Goal: Information Seeking & Learning: Learn about a topic

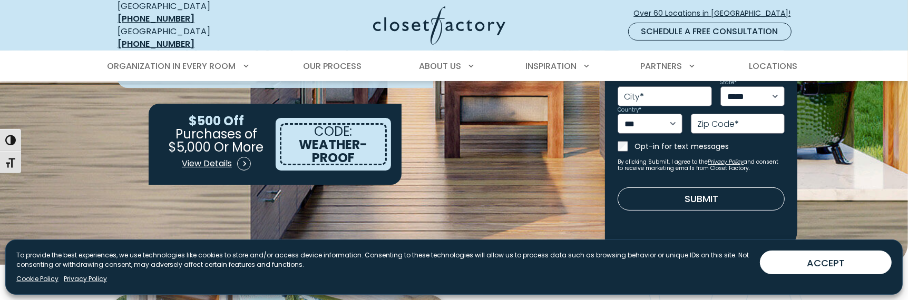
scroll to position [105, 0]
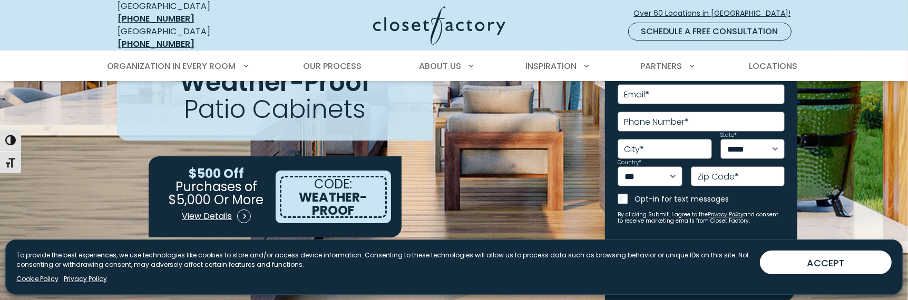
click at [813, 258] on button "ACCEPT" at bounding box center [826, 263] width 132 height 24
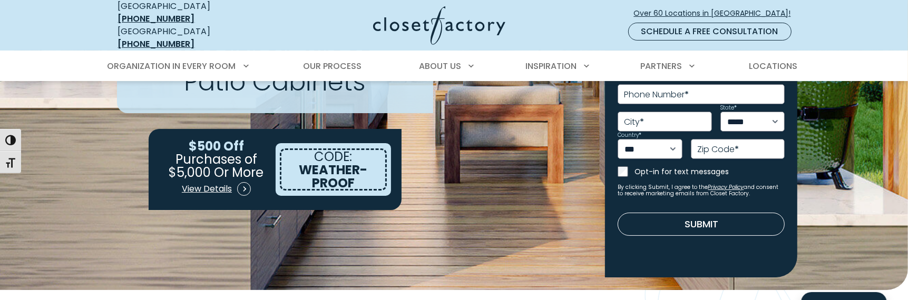
scroll to position [158, 0]
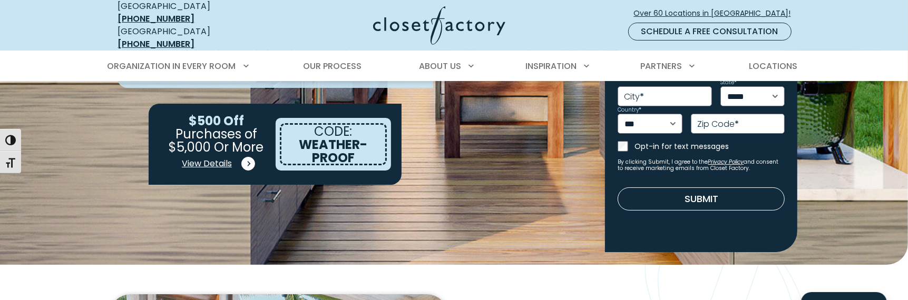
click at [228, 158] on span "View Details" at bounding box center [207, 164] width 50 height 13
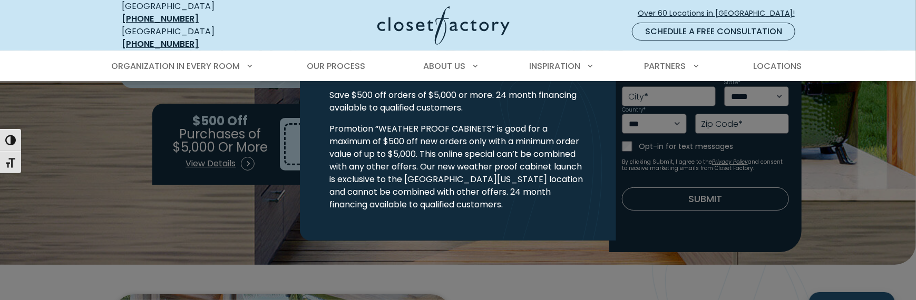
click at [604, 76] on button "Close modal" at bounding box center [604, 72] width 15 height 17
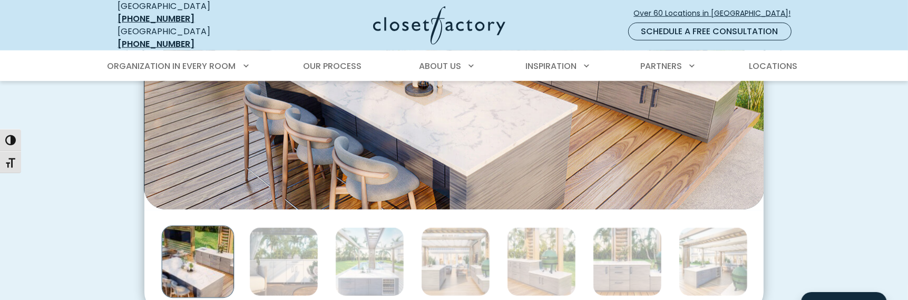
scroll to position [1160, 0]
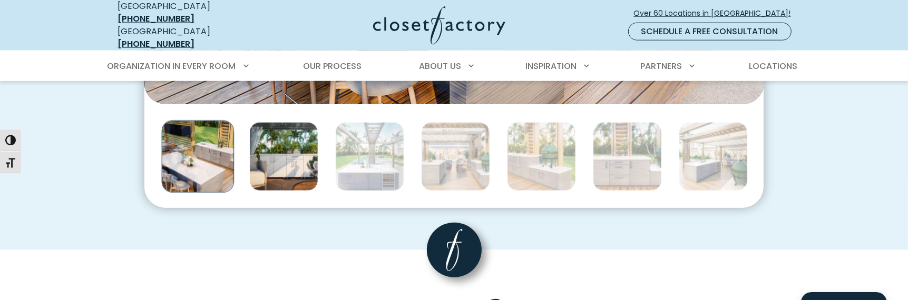
click at [304, 142] on img "Thumbnail Gallery" at bounding box center [283, 156] width 69 height 69
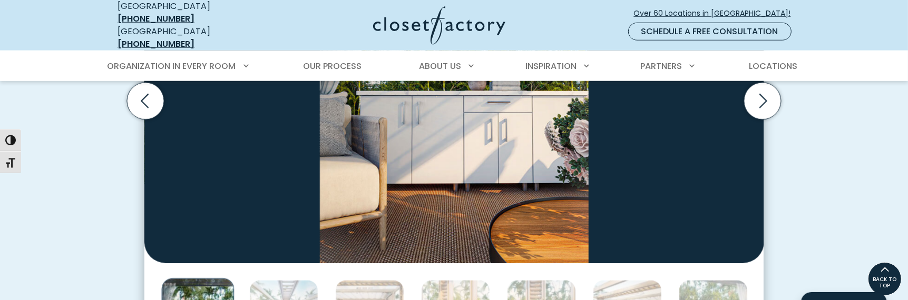
scroll to position [949, 0]
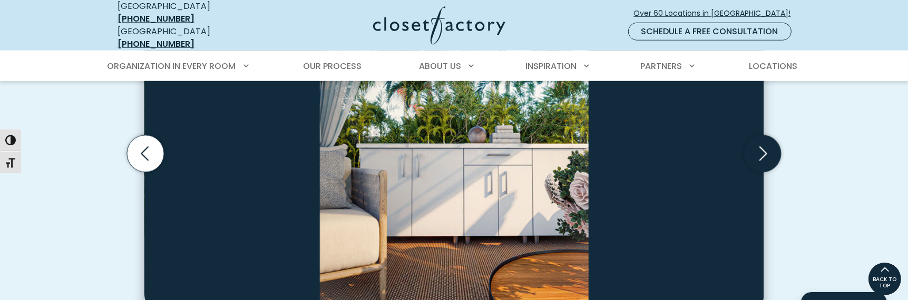
click at [773, 138] on icon "Next slide" at bounding box center [762, 153] width 37 height 37
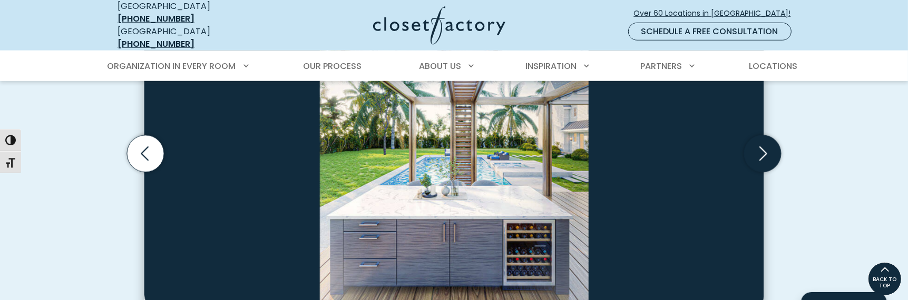
click at [772, 140] on icon "Next slide" at bounding box center [762, 153] width 37 height 37
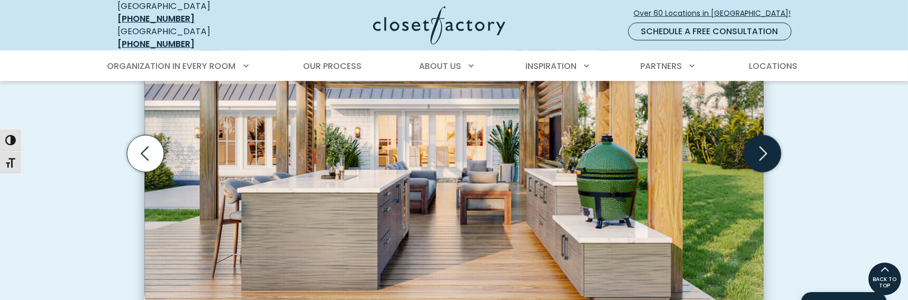
click at [772, 140] on icon "Next slide" at bounding box center [762, 153] width 37 height 37
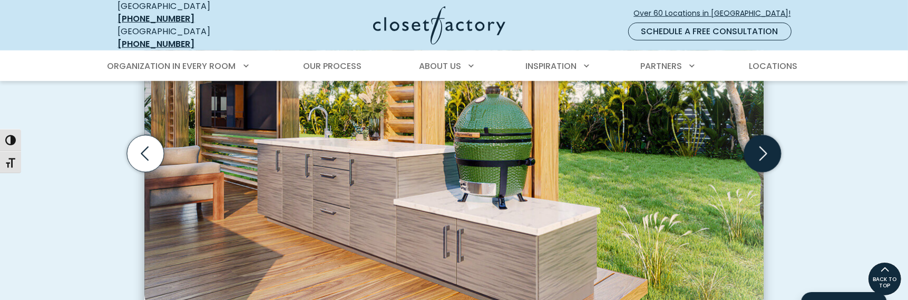
click at [772, 140] on icon "Next slide" at bounding box center [762, 153] width 37 height 37
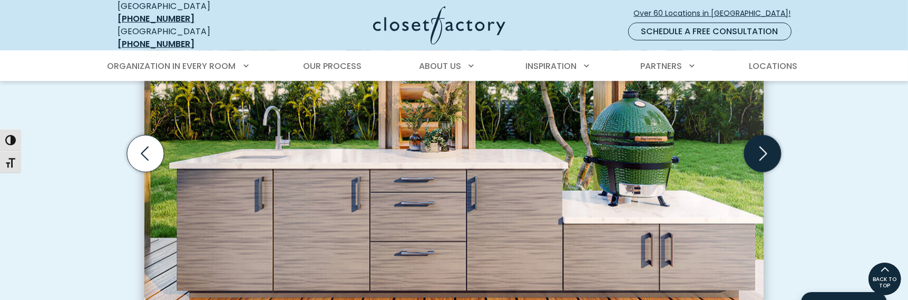
click at [772, 140] on icon "Next slide" at bounding box center [762, 153] width 37 height 37
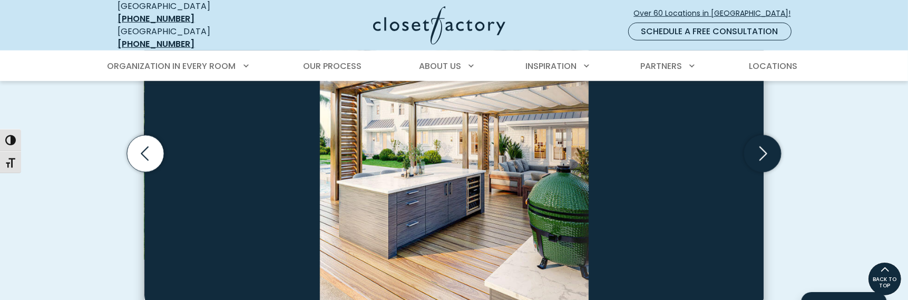
click at [772, 140] on icon "Next slide" at bounding box center [762, 153] width 37 height 37
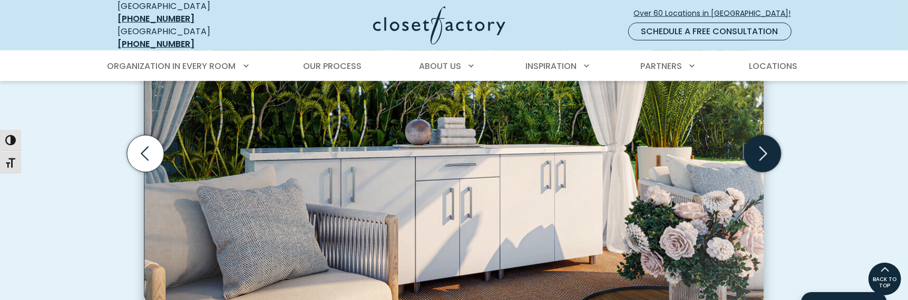
click at [772, 140] on icon "Next slide" at bounding box center [762, 153] width 37 height 37
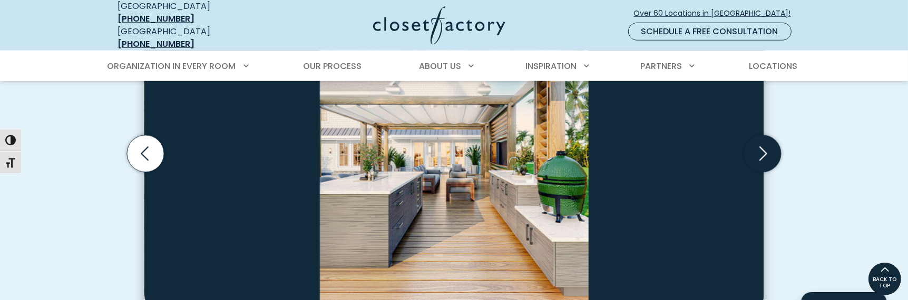
click at [772, 140] on icon "Next slide" at bounding box center [762, 153] width 37 height 37
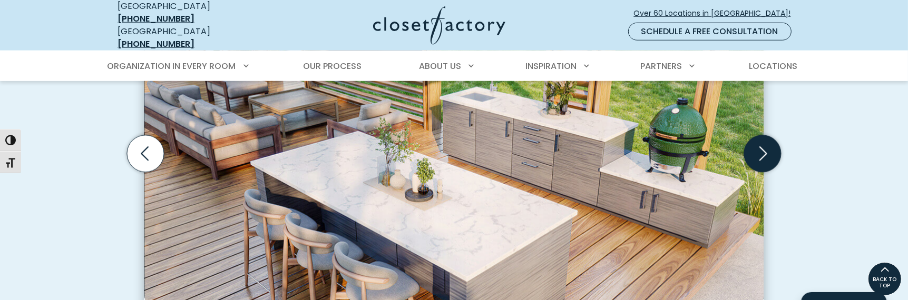
click at [772, 140] on icon "Next slide" at bounding box center [762, 153] width 37 height 37
